Goal: Entertainment & Leisure: Consume media (video, audio)

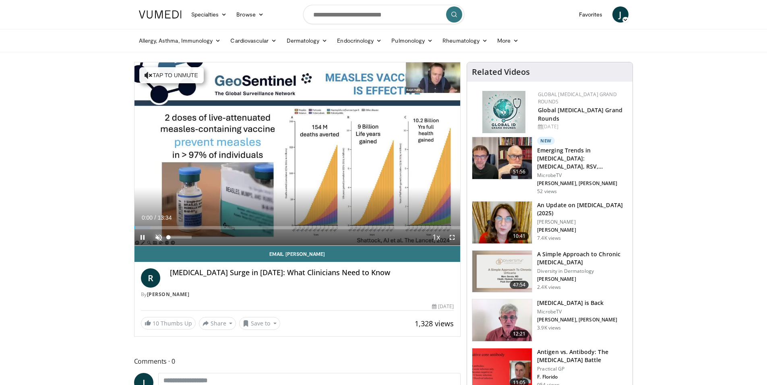
click at [159, 238] on span "Video Player" at bounding box center [159, 237] width 16 height 16
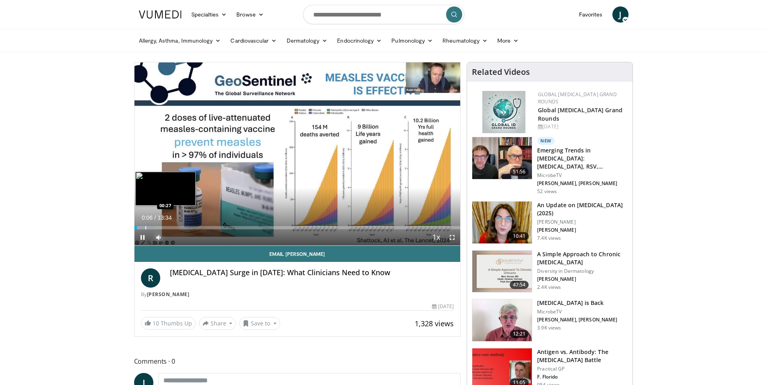
click at [145, 225] on div "Loaded : 6.09% 00:06 00:27" at bounding box center [297, 226] width 326 height 8
click at [151, 225] on div "Loaded : 10.97% 00:29 00:41" at bounding box center [297, 226] width 326 height 8
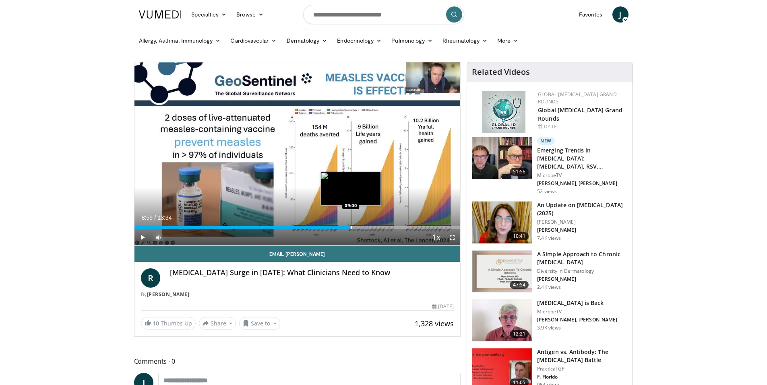
click at [351, 227] on div "Progress Bar" at bounding box center [351, 227] width 1 height 3
click at [364, 227] on div "Progress Bar" at bounding box center [357, 227] width 37 height 3
click at [370, 228] on div "10 seconds Tap to unmute" at bounding box center [297, 153] width 326 height 183
click at [145, 236] on span "Video Player" at bounding box center [142, 237] width 16 height 16
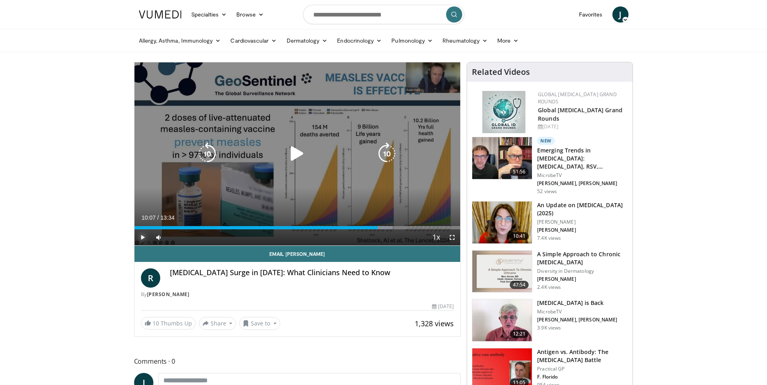
click at [0, 0] on div "Progress Bar" at bounding box center [0, 0] width 0 height 0
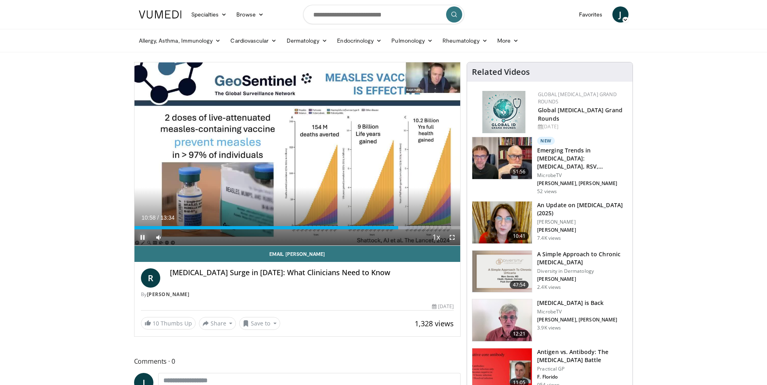
click at [142, 238] on span "Video Player" at bounding box center [142, 237] width 16 height 16
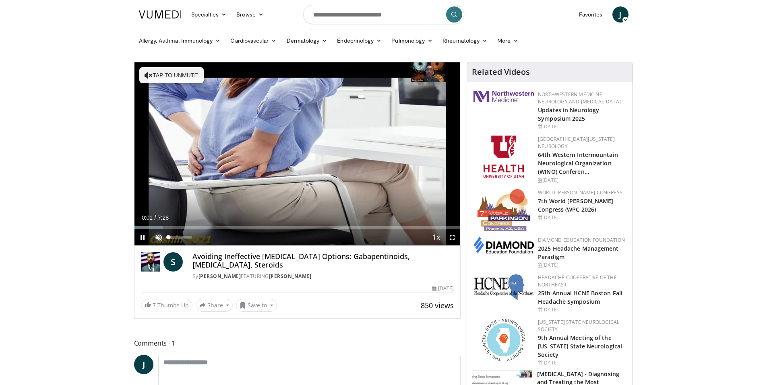
click at [159, 235] on span "Video Player" at bounding box center [159, 237] width 16 height 16
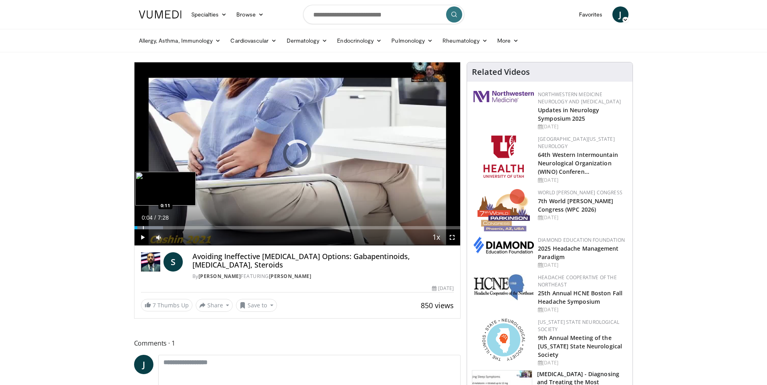
click at [143, 228] on div "Progress Bar" at bounding box center [143, 227] width 1 height 3
click at [149, 227] on div "Progress Bar" at bounding box center [149, 227] width 1 height 3
click at [153, 227] on div "Progress Bar" at bounding box center [153, 227] width 1 height 3
click at [181, 236] on div "Volume Level" at bounding box center [175, 237] width 12 height 3
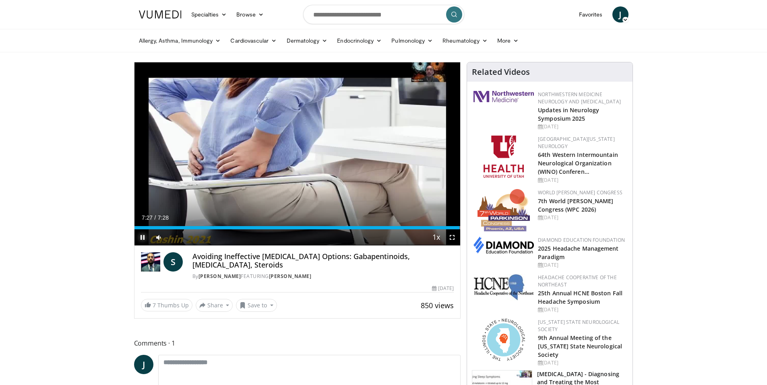
click at [139, 239] on span "Video Player" at bounding box center [142, 237] width 16 height 16
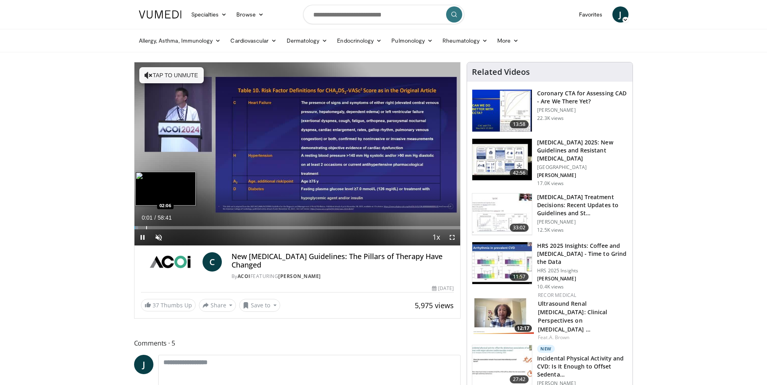
click at [146, 228] on div "Progress Bar" at bounding box center [146, 227] width 1 height 3
click at [144, 227] on div "Progress Bar" at bounding box center [144, 227] width 1 height 3
click at [136, 227] on div "Progress Bar" at bounding box center [136, 227] width 1 height 3
click at [140, 227] on div "Progress Bar" at bounding box center [140, 227] width 1 height 3
click at [178, 239] on div "40%" at bounding box center [180, 237] width 28 height 16
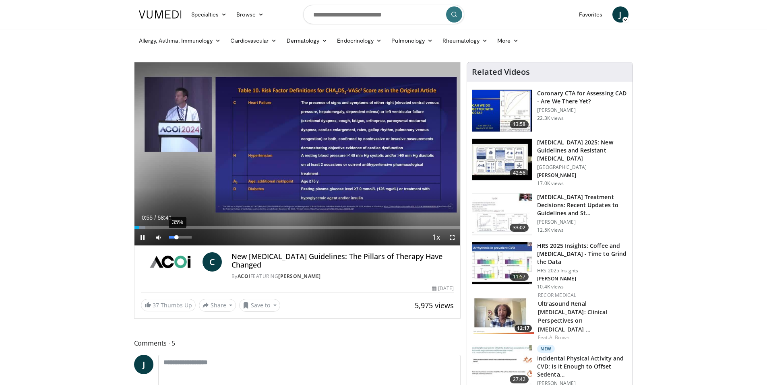
click at [177, 236] on div "35%" at bounding box center [180, 237] width 23 height 3
click at [182, 236] on div "56%" at bounding box center [180, 237] width 23 height 3
click at [138, 228] on div "Progress Bar" at bounding box center [138, 227] width 1 height 3
click at [144, 229] on video-js "**********" at bounding box center [297, 154] width 326 height 184
click at [145, 228] on div "Progress Bar" at bounding box center [145, 227] width 1 height 3
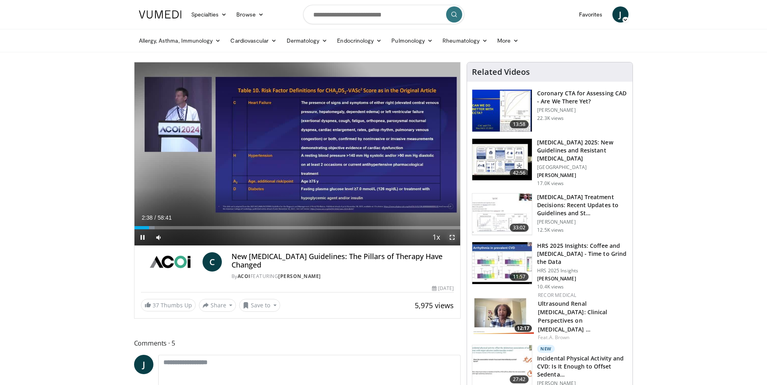
click at [453, 236] on span "Video Player" at bounding box center [452, 237] width 16 height 16
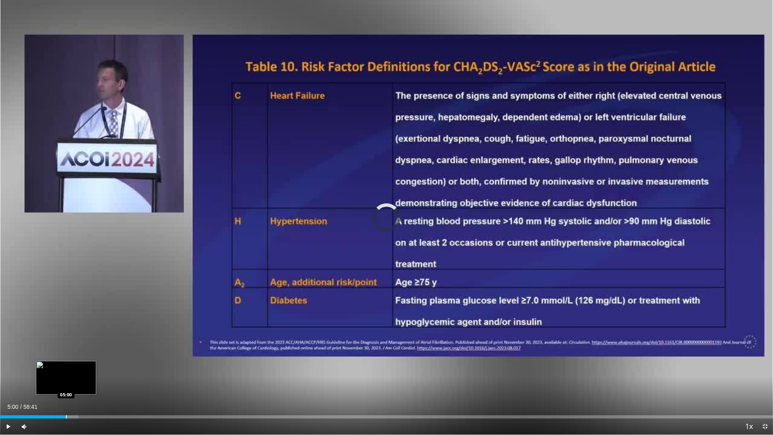
click at [66, 385] on div "Progress Bar" at bounding box center [66, 416] width 1 height 3
click at [72, 385] on div "Loaded : 10.42% 05:06 05:30" at bounding box center [386, 415] width 773 height 8
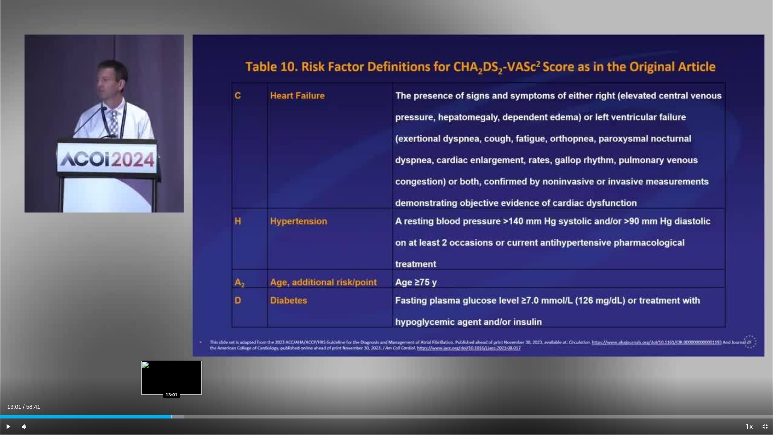
click at [171, 385] on div "Progress Bar" at bounding box center [171, 416] width 1 height 3
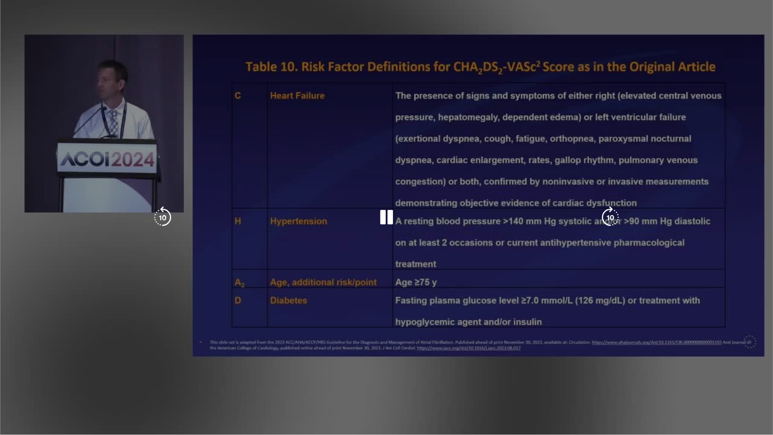
click at [317, 385] on video-js "**********" at bounding box center [386, 217] width 773 height 435
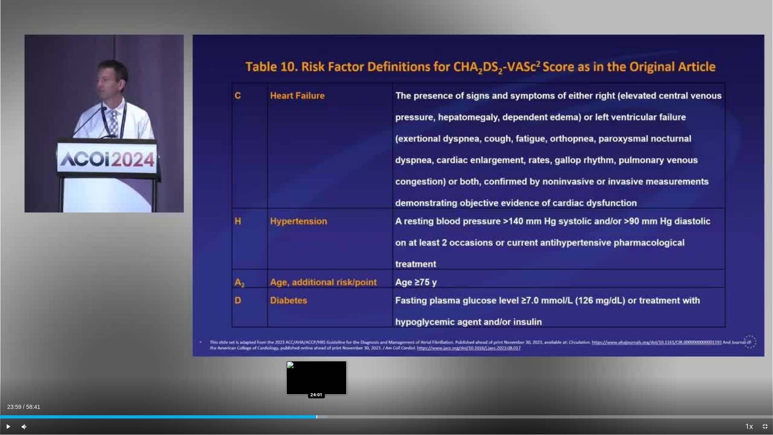
click at [316, 385] on div "Loaded : 42.35% 23:48 24:01" at bounding box center [386, 415] width 773 height 8
click at [346, 385] on div "Loaded : 45.91% 25:53 26:17" at bounding box center [386, 415] width 773 height 8
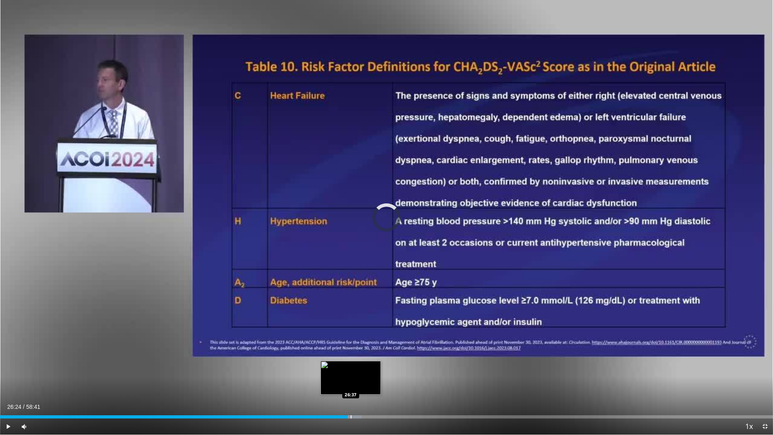
click at [351, 385] on div "Progress Bar" at bounding box center [351, 416] width 1 height 3
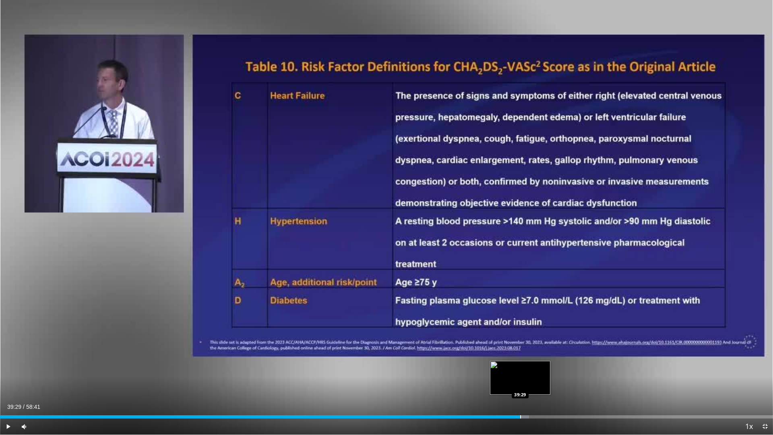
click at [520, 385] on div "Progress Bar" at bounding box center [520, 416] width 1 height 3
click at [554, 385] on div "Progress Bar" at bounding box center [554, 416] width 1 height 3
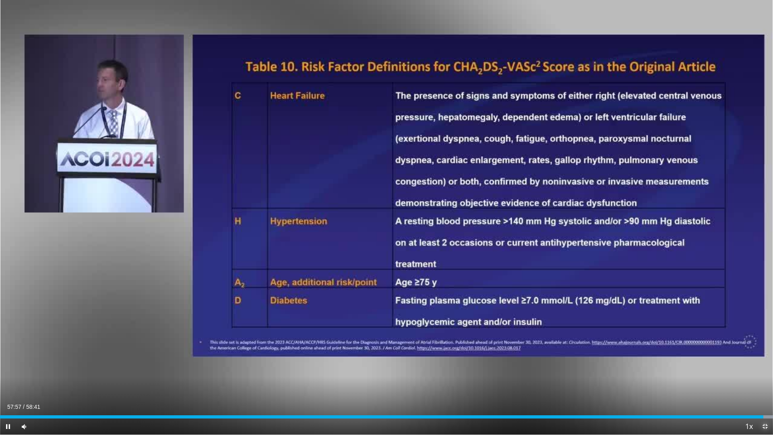
click at [762, 385] on span "Video Player" at bounding box center [765, 426] width 16 height 16
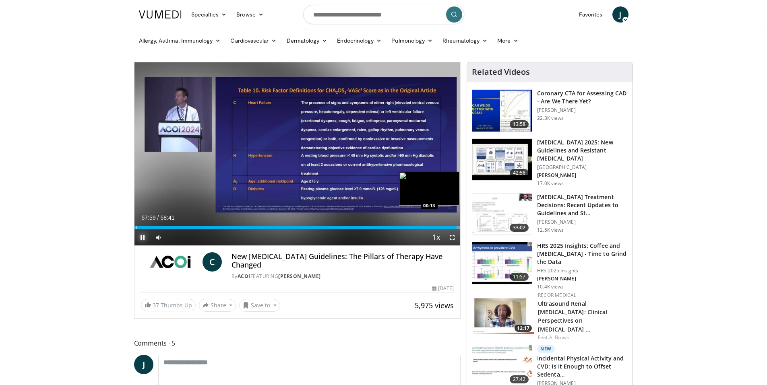
drag, startPoint x: 143, startPoint y: 232, endPoint x: 145, endPoint y: 227, distance: 5.4
click at [143, 231] on span "Video Player" at bounding box center [142, 237] width 16 height 16
